Goal: Task Accomplishment & Management: Complete application form

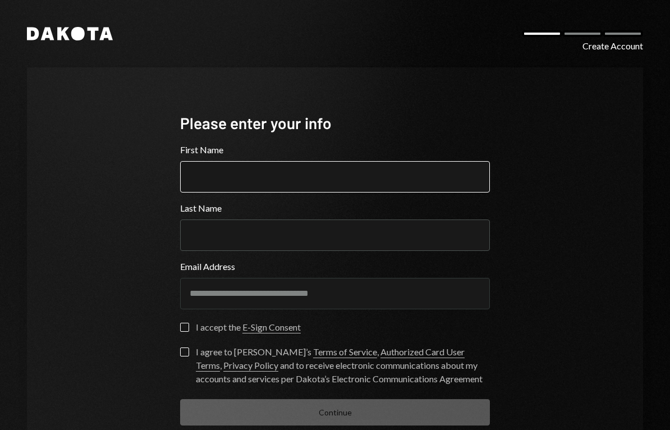
click at [199, 177] on input "First Name" at bounding box center [335, 176] width 310 height 31
type input "*****"
click at [435, 213] on label "Last Name" at bounding box center [335, 207] width 310 height 13
click at [435, 219] on input "Last Name" at bounding box center [335, 234] width 310 height 31
type input "*****"
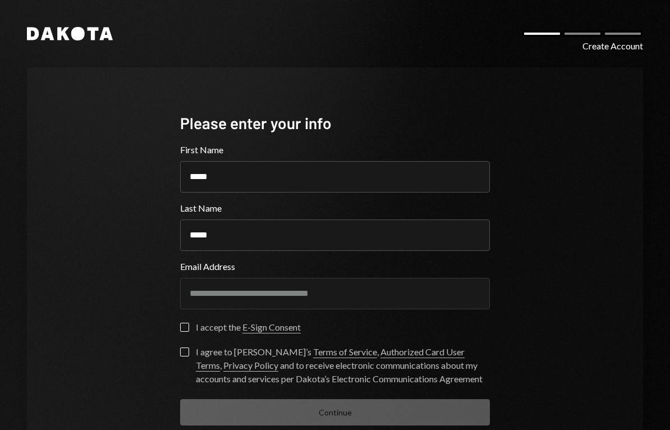
click at [184, 330] on button "I accept the E-Sign Consent" at bounding box center [184, 327] width 9 height 9
click at [183, 329] on button "Check" at bounding box center [184, 327] width 9 height 9
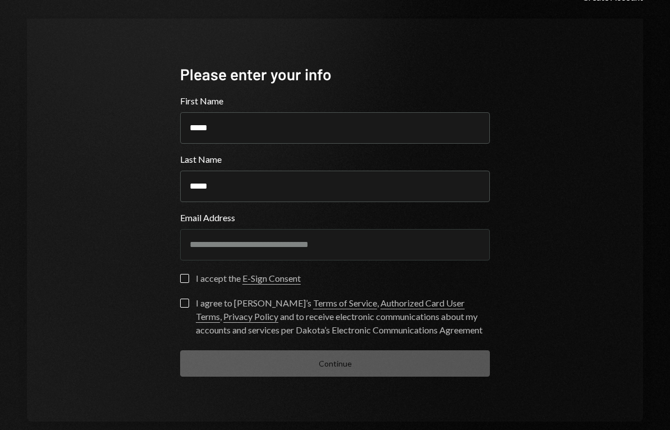
scroll to position [52, 0]
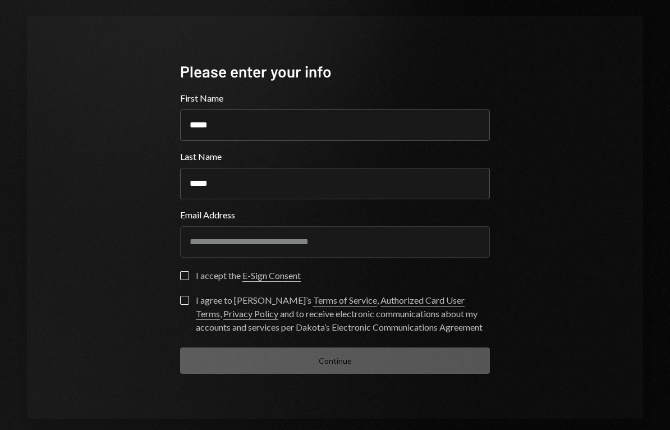
click at [186, 271] on button "I accept the E-Sign Consent" at bounding box center [184, 275] width 9 height 9
click at [183, 269] on form "**********" at bounding box center [335, 232] width 310 height 282
click at [186, 302] on button "I agree to Dakota’s Terms of Service , Authorized Card User Terms , Privacy Pol…" at bounding box center [184, 300] width 9 height 9
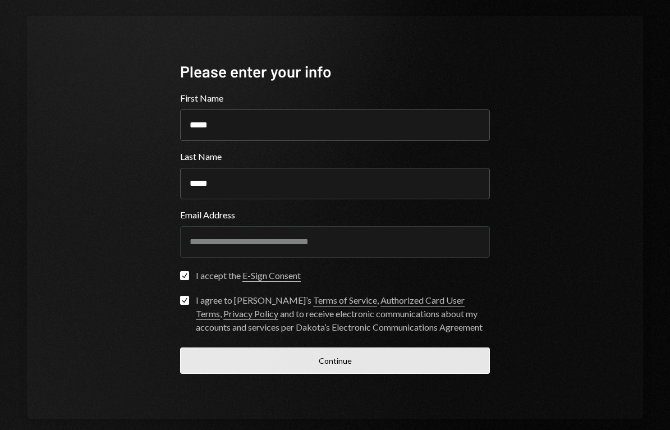
click at [227, 361] on button "Continue" at bounding box center [335, 360] width 310 height 26
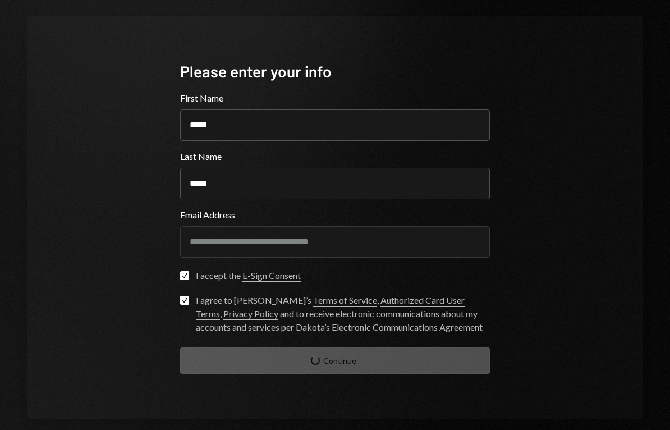
scroll to position [8, 0]
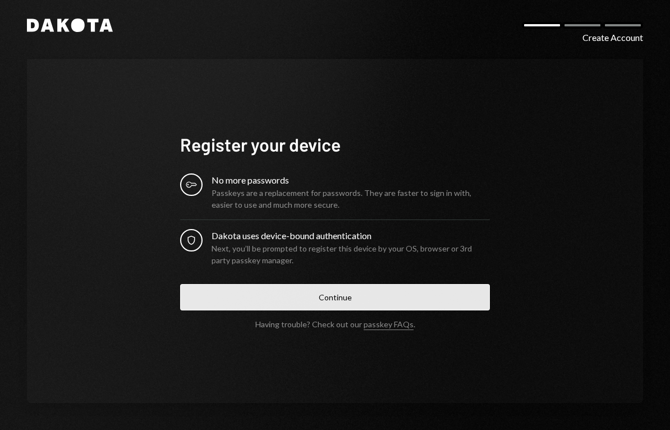
click at [199, 297] on button "Continue" at bounding box center [335, 297] width 310 height 26
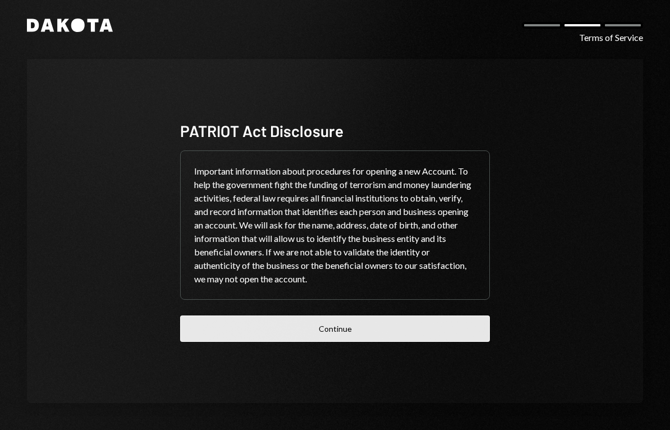
click at [213, 335] on button "Continue" at bounding box center [335, 328] width 310 height 26
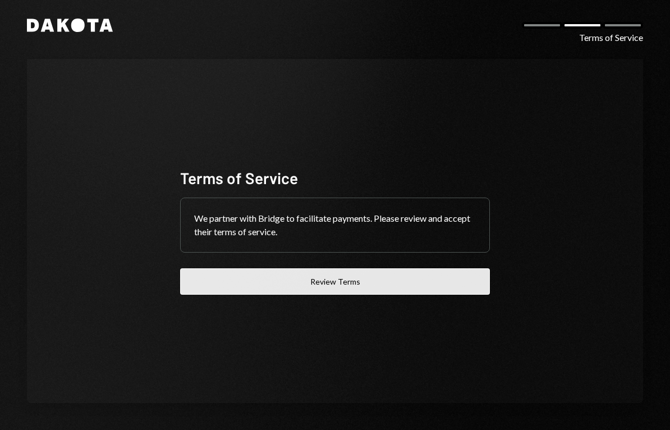
click at [205, 282] on button "Review Terms" at bounding box center [335, 281] width 310 height 26
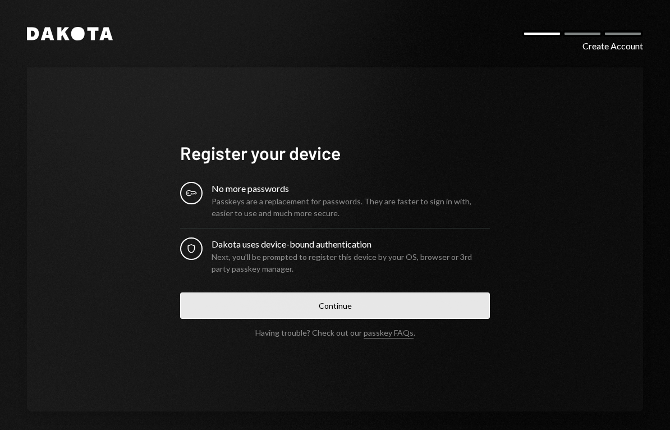
click at [197, 304] on button "Continue" at bounding box center [335, 305] width 310 height 26
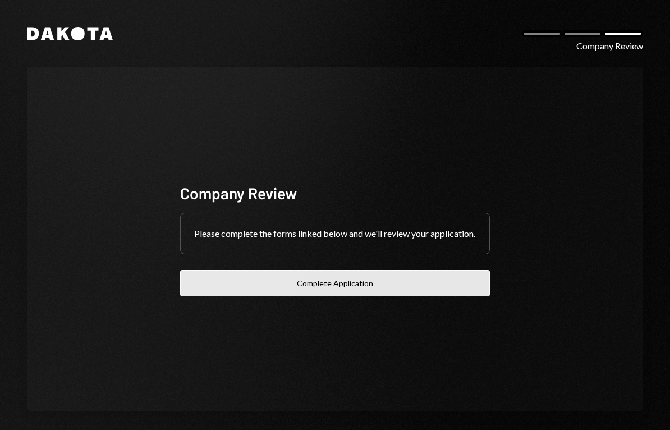
click at [218, 296] on button "Complete Application" at bounding box center [335, 283] width 310 height 26
